Goal: Task Accomplishment & Management: Manage account settings

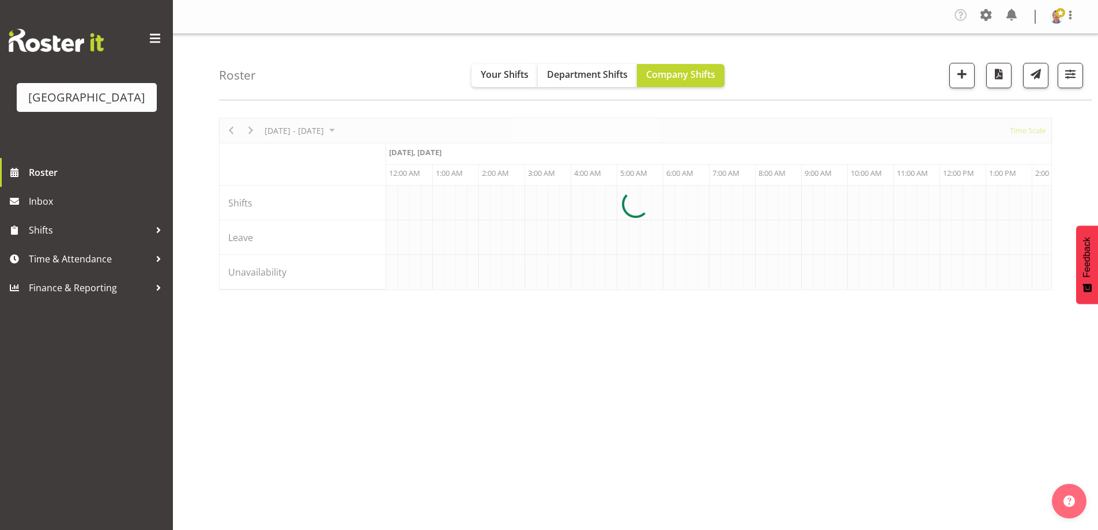
scroll to position [0, 4427]
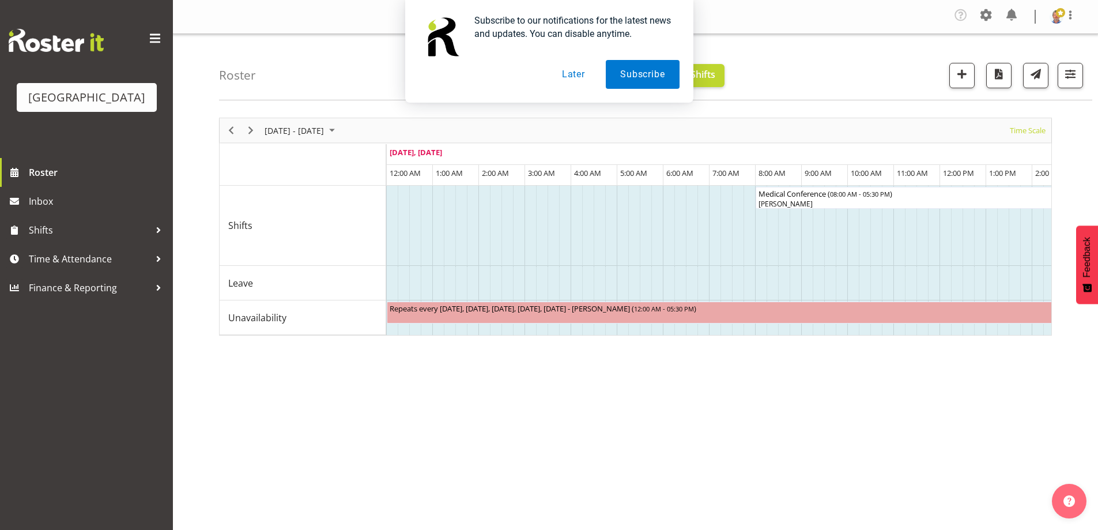
click at [565, 71] on button "Later" at bounding box center [574, 74] width 52 height 29
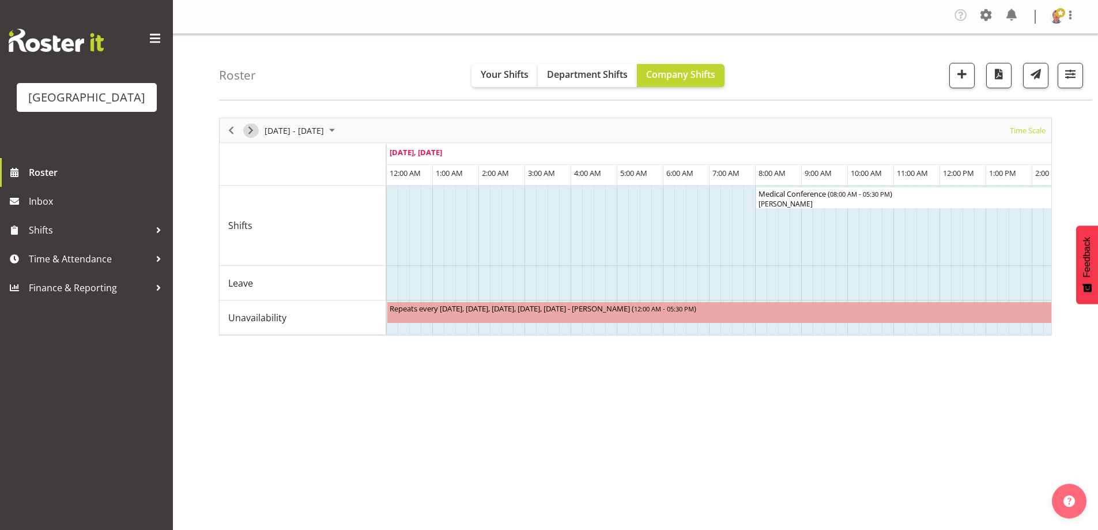
click at [244, 126] on div "Timeline Week of September 5, 2025" at bounding box center [251, 130] width 20 height 24
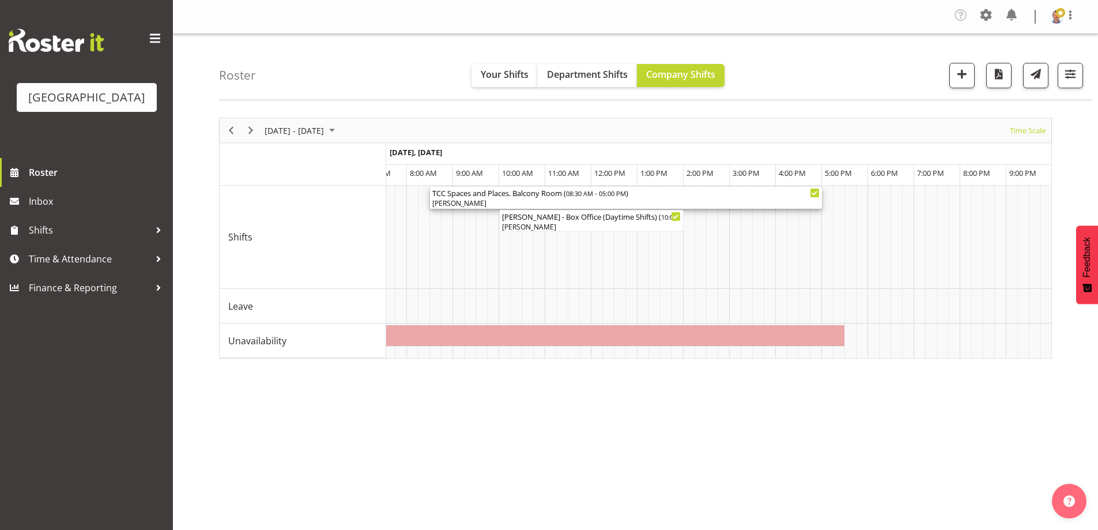
click at [607, 195] on span "08:30 AM - 05:00 PM" at bounding box center [596, 192] width 60 height 9
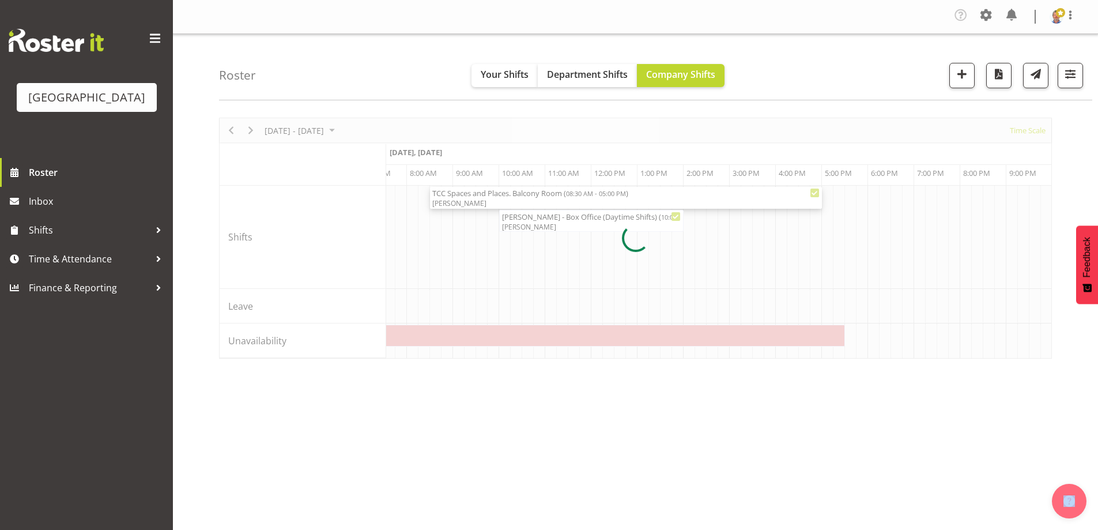
click at [607, 195] on div at bounding box center [635, 238] width 833 height 241
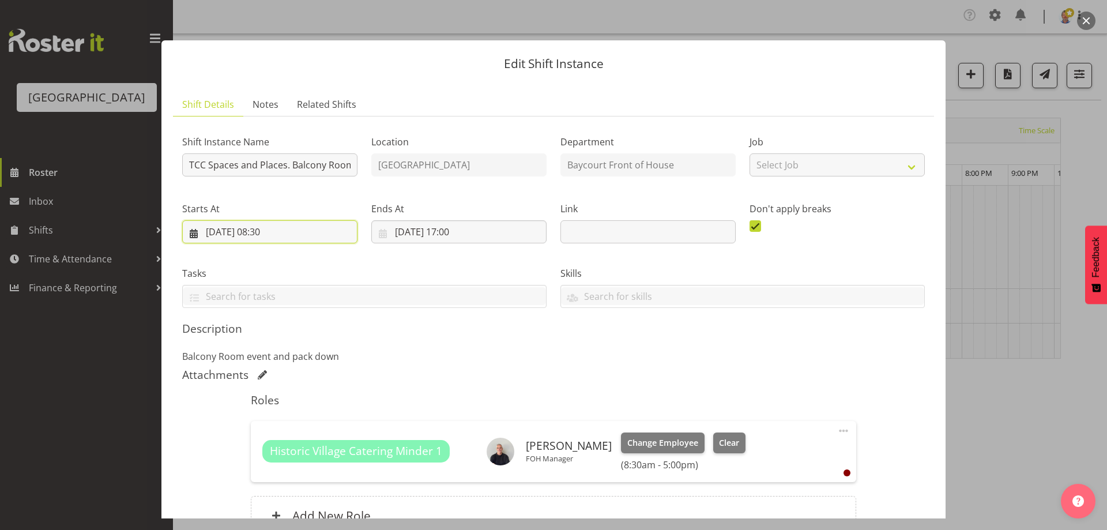
click at [279, 232] on input "[DATE] 08:30" at bounding box center [269, 231] width 175 height 23
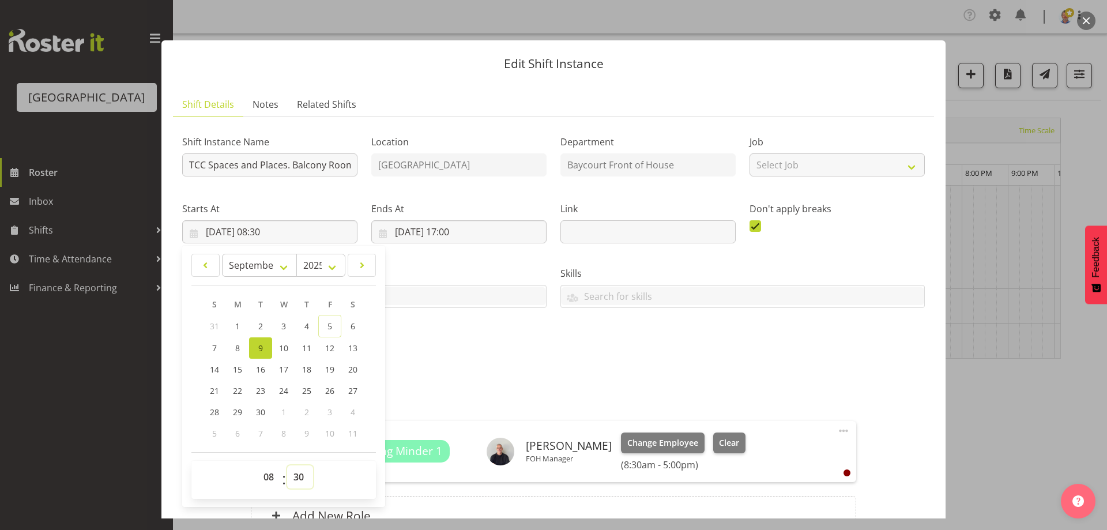
click at [299, 479] on select "00 01 02 03 04 05 06 07 08 09 10 11 12 13 14 15 16 17 18 19 20 21 22 23 24 25 2…" at bounding box center [300, 476] width 26 height 23
select select "0"
type input "[DATE] 08:00"
click at [477, 349] on p "Balcony Room event and pack down" at bounding box center [553, 356] width 742 height 14
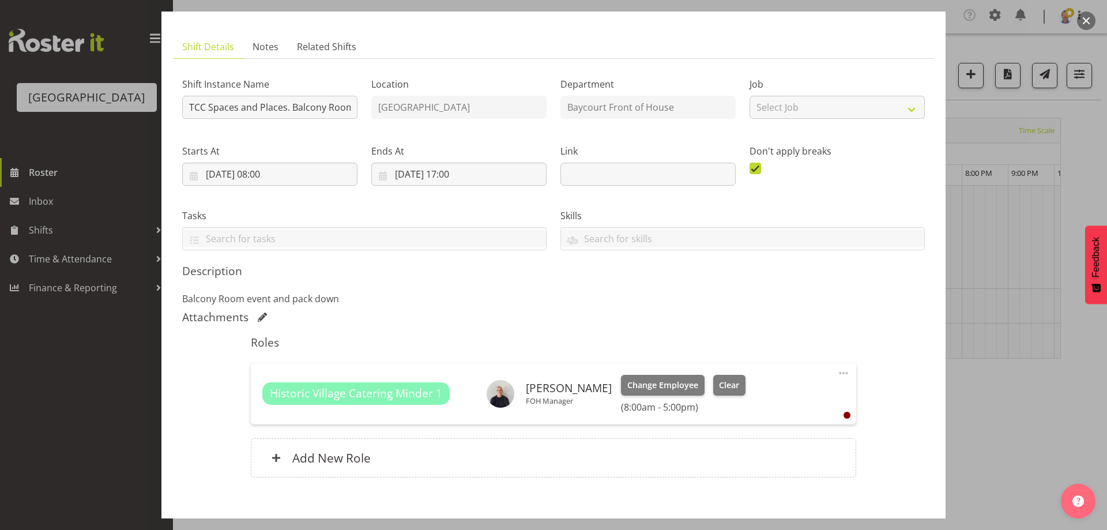
scroll to position [119, 0]
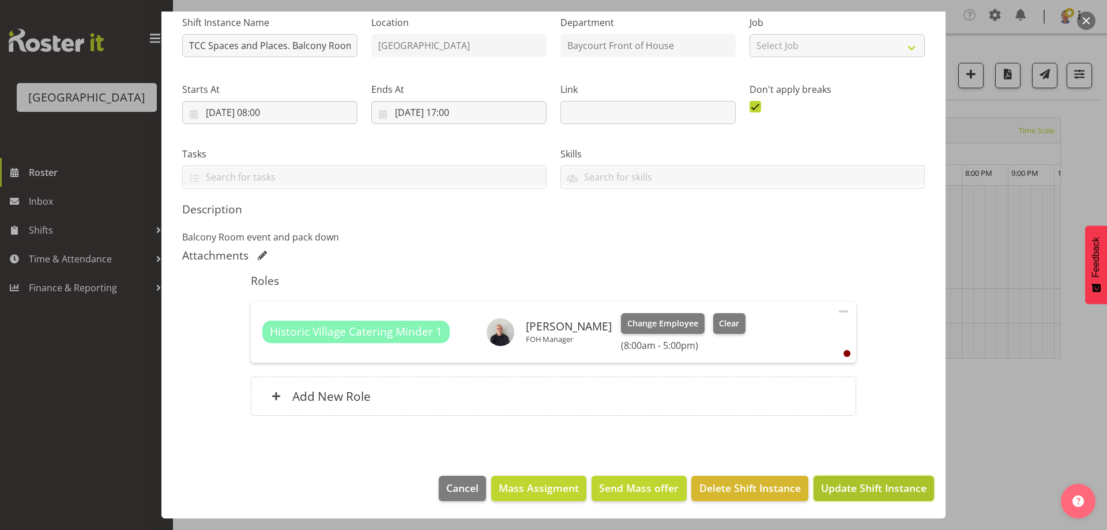
click at [874, 484] on span "Update Shift Instance" at bounding box center [873, 487] width 105 height 15
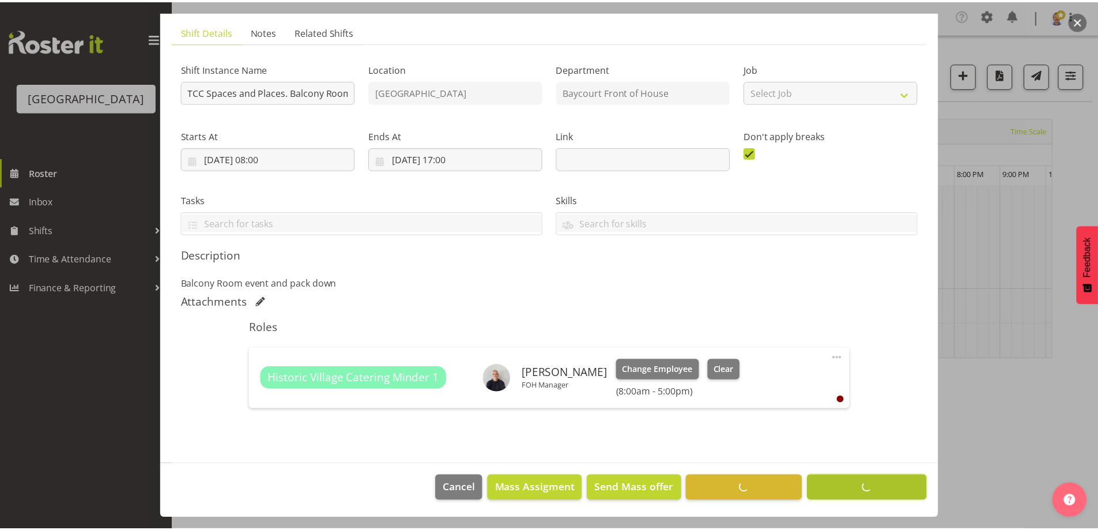
scroll to position [73, 0]
